Goal: Information Seeking & Learning: Learn about a topic

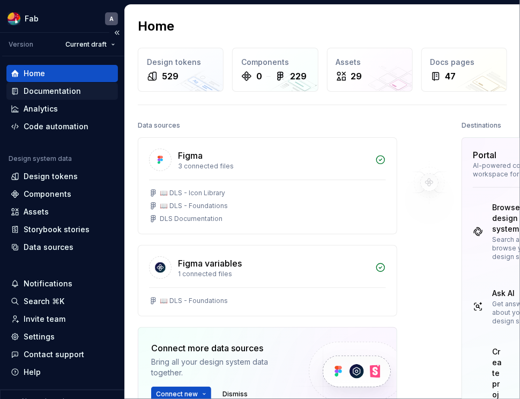
click at [68, 89] on div "Documentation" at bounding box center [52, 91] width 57 height 11
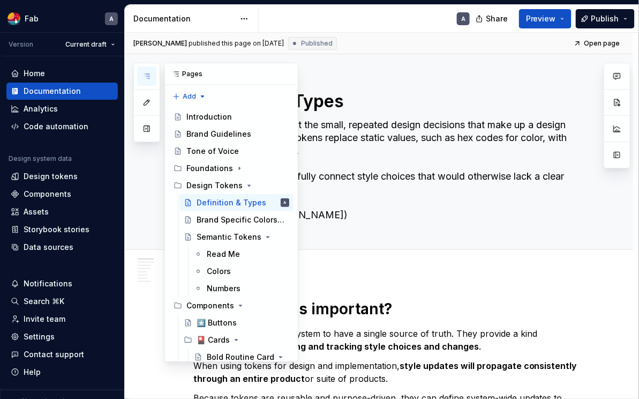
click at [146, 74] on icon "button" at bounding box center [147, 76] width 9 height 9
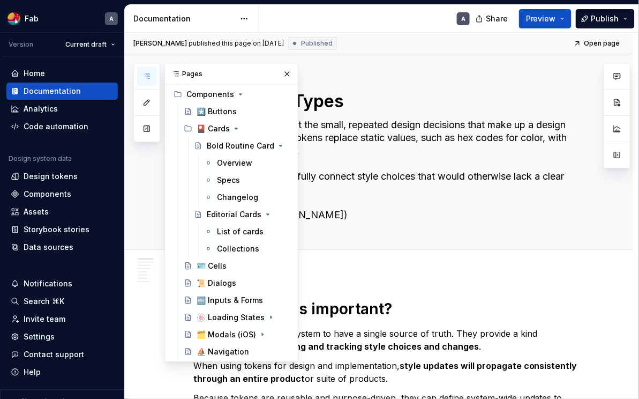
scroll to position [314, 0]
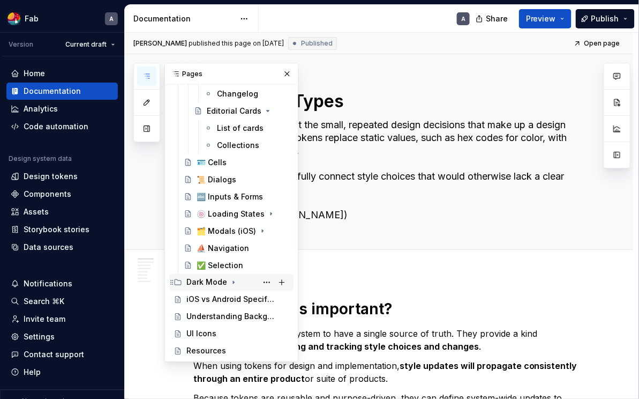
click at [215, 280] on div "Dark Mode" at bounding box center [206, 282] width 41 height 11
click at [226, 303] on div "Dark Mode Principles" at bounding box center [227, 299] width 61 height 11
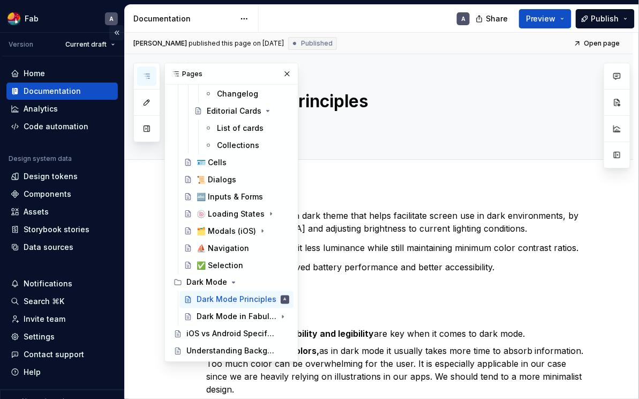
click at [113, 31] on button "Collapse sidebar" at bounding box center [116, 32] width 15 height 15
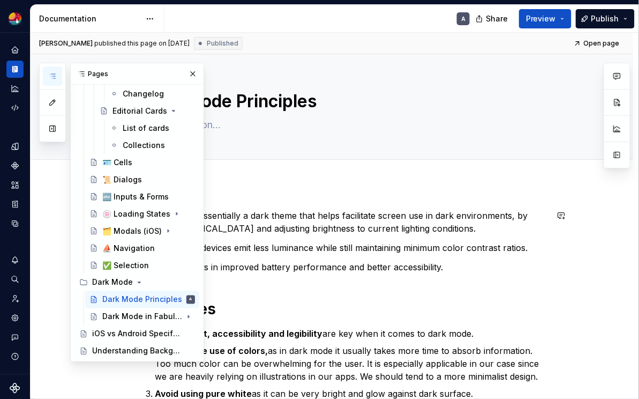
click at [304, 225] on p "Dark Mode is essentially a dark theme that helps facilitate screen use in dark …" at bounding box center [345, 222] width 405 height 26
click at [192, 73] on button "button" at bounding box center [192, 73] width 15 height 15
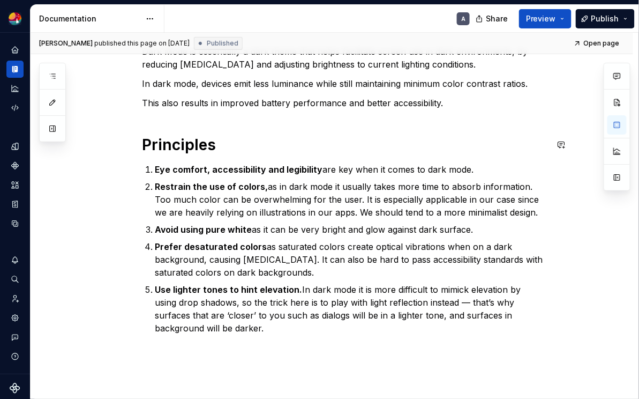
scroll to position [231, 0]
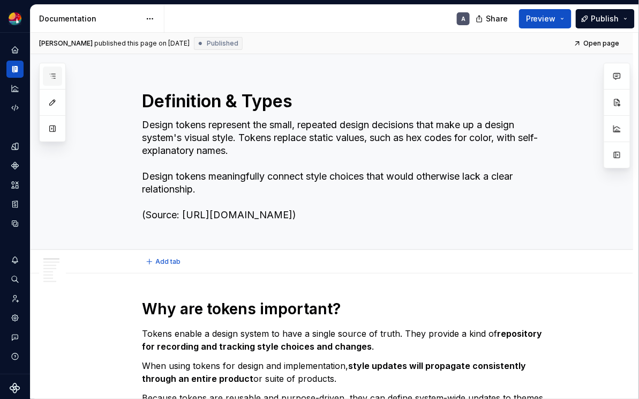
drag, startPoint x: 52, startPoint y: 71, endPoint x: 58, endPoint y: 78, distance: 8.7
click at [52, 72] on icon "button" at bounding box center [52, 76] width 9 height 9
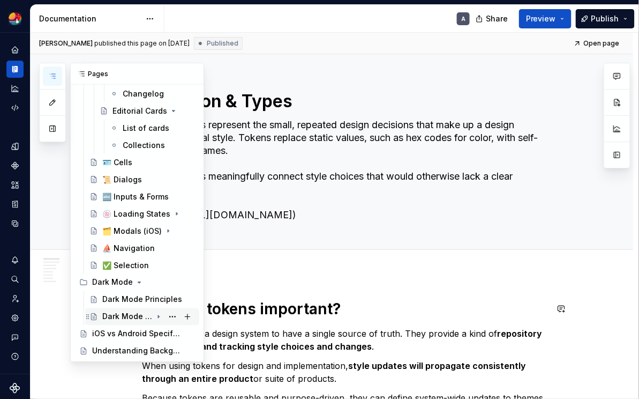
click at [143, 313] on div "Dark Mode in Fabulous Apps" at bounding box center [127, 316] width 50 height 11
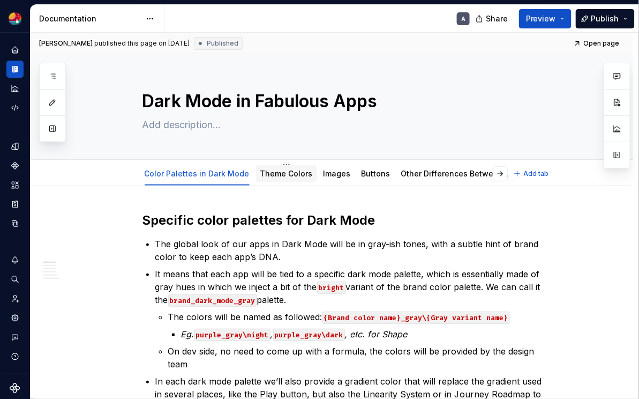
click at [287, 177] on link "Theme Colors" at bounding box center [286, 173] width 53 height 9
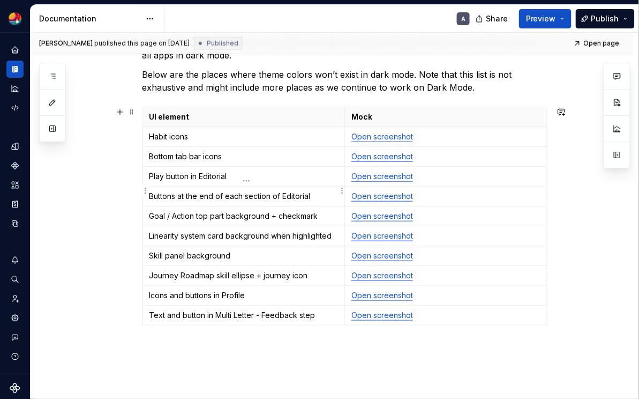
scroll to position [219, 0]
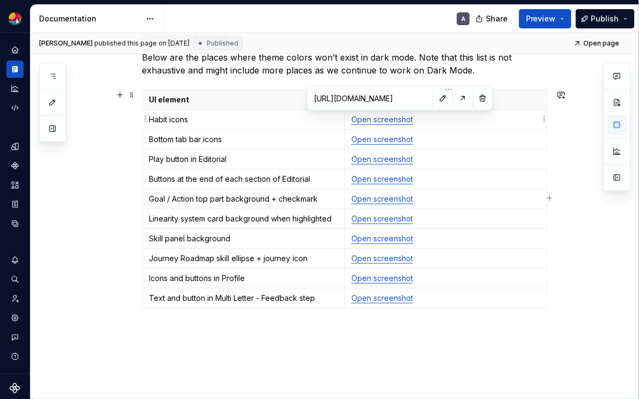
click at [385, 119] on link "Open screenshot" at bounding box center [382, 119] width 62 height 9
click at [263, 74] on p "Below are the places where theme colors won’t exist in dark mode. Note that thi…" at bounding box center [345, 64] width 405 height 26
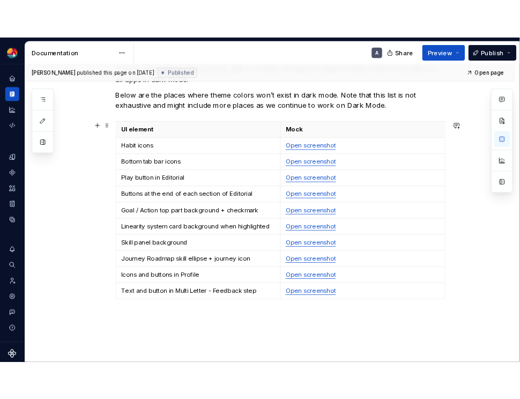
scroll to position [133, 0]
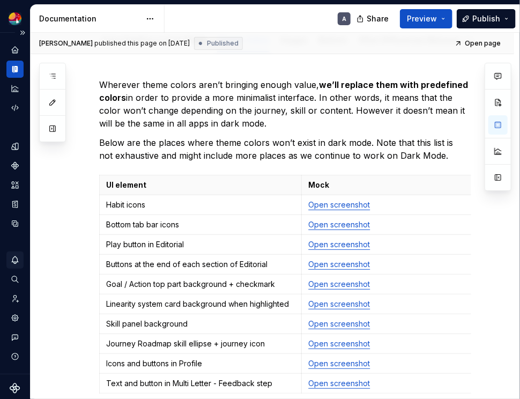
type textarea "*"
